Goal: Check status: Check status

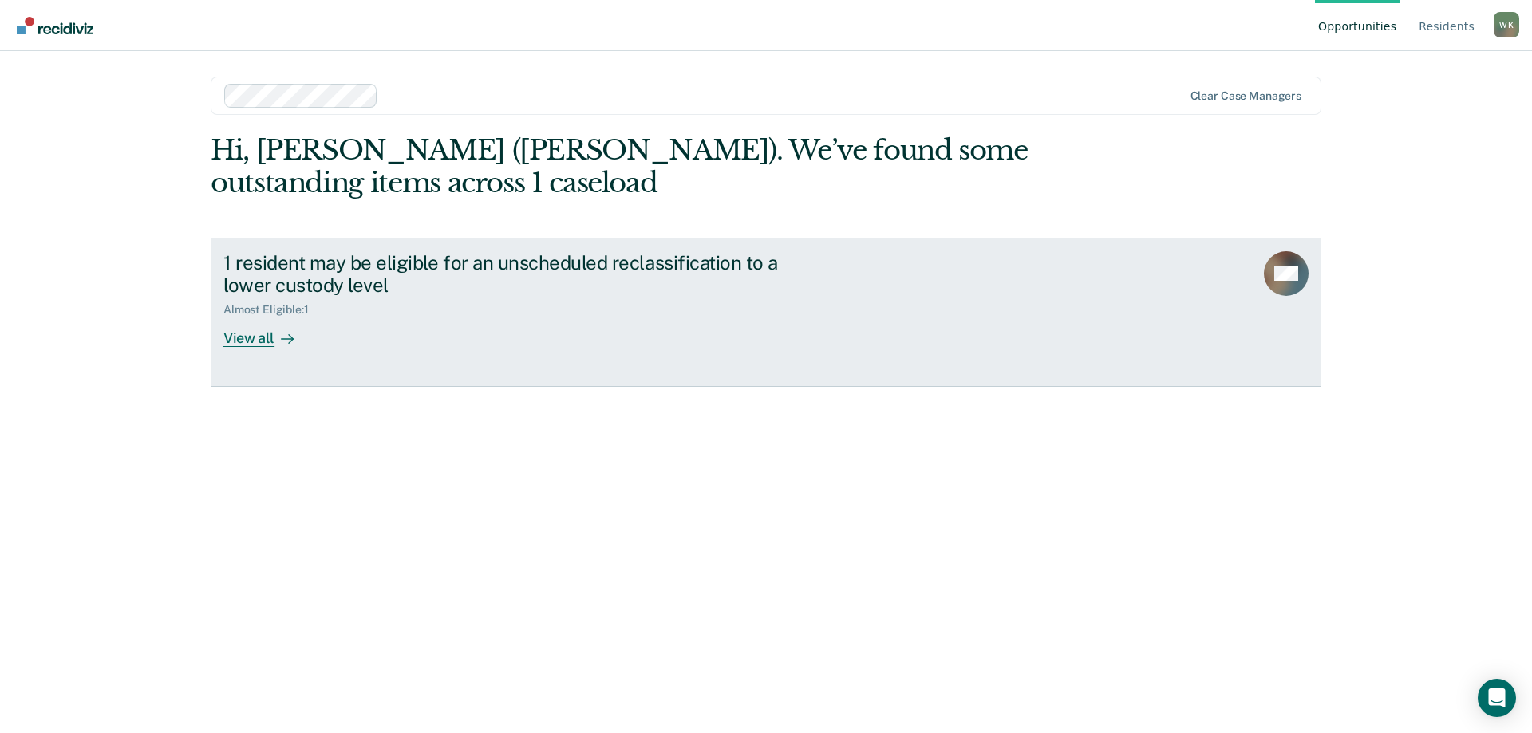
click at [250, 344] on div "View all" at bounding box center [267, 332] width 89 height 31
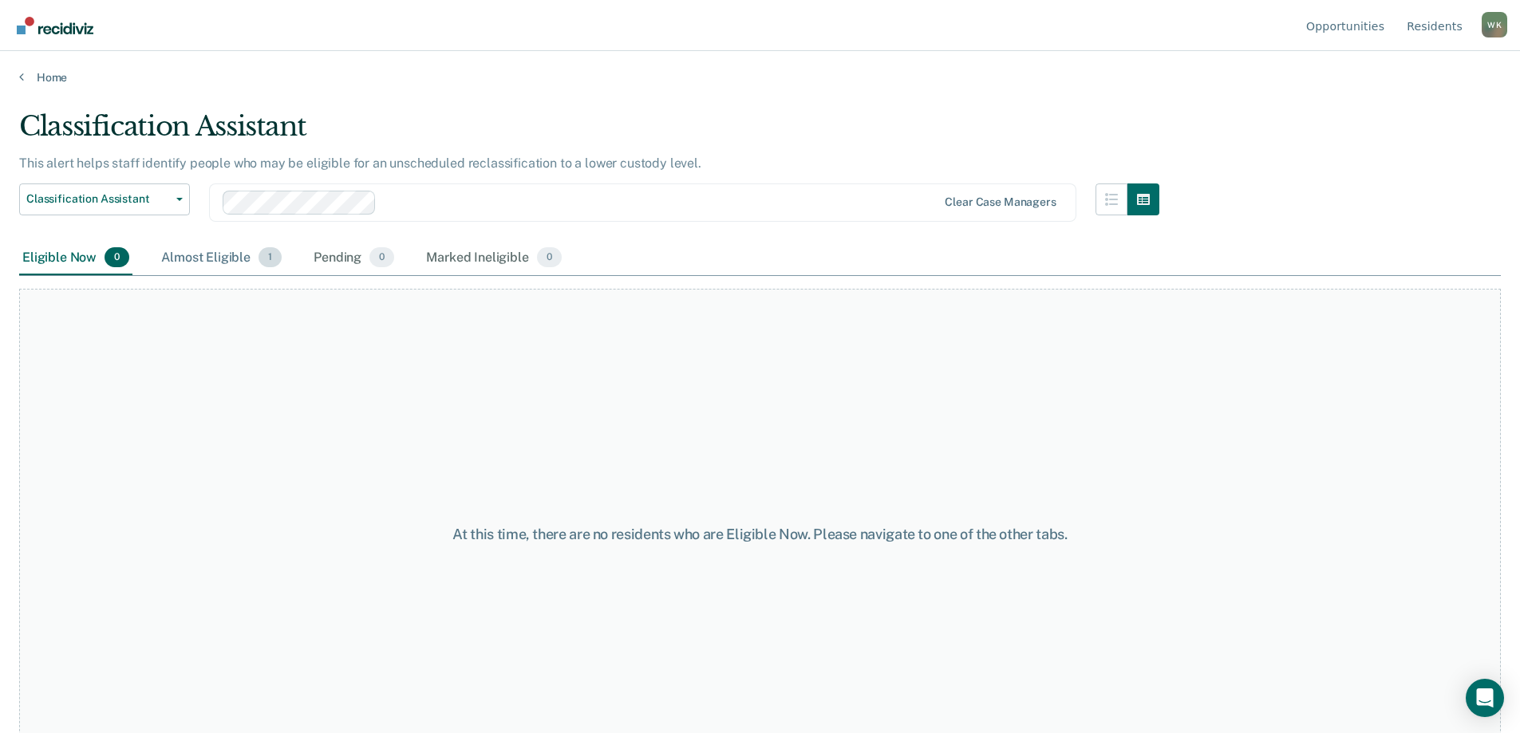
click at [219, 260] on div "Almost Eligible 1" at bounding box center [221, 258] width 127 height 35
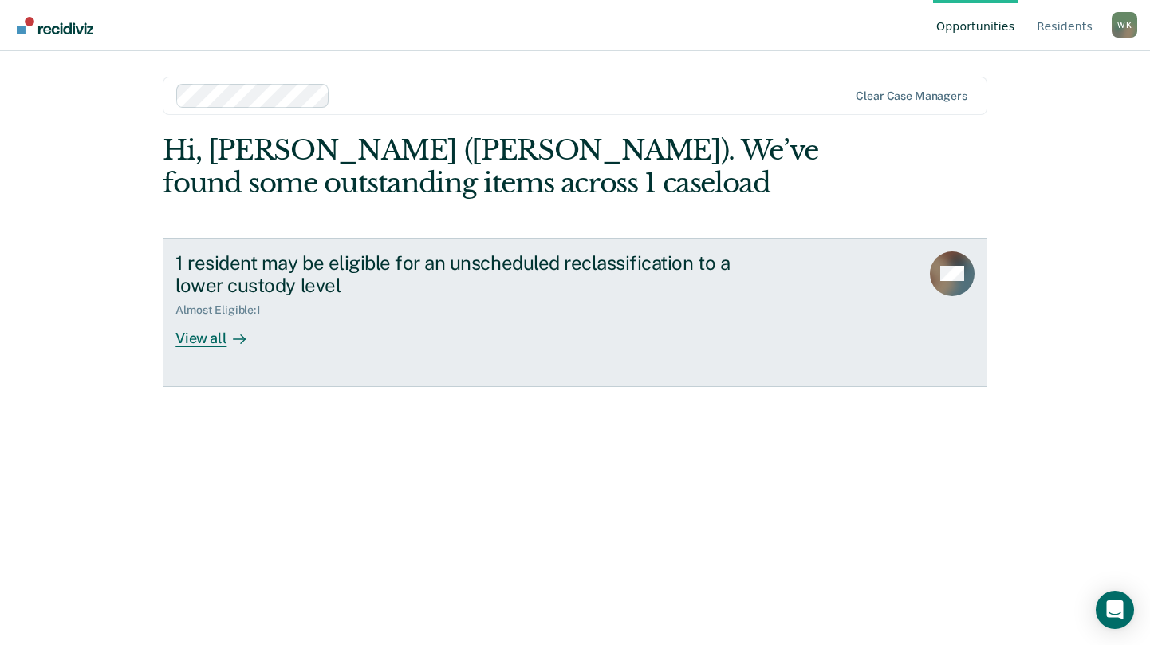
click at [947, 283] on rect at bounding box center [952, 273] width 45 height 45
